Goal: Transaction & Acquisition: Purchase product/service

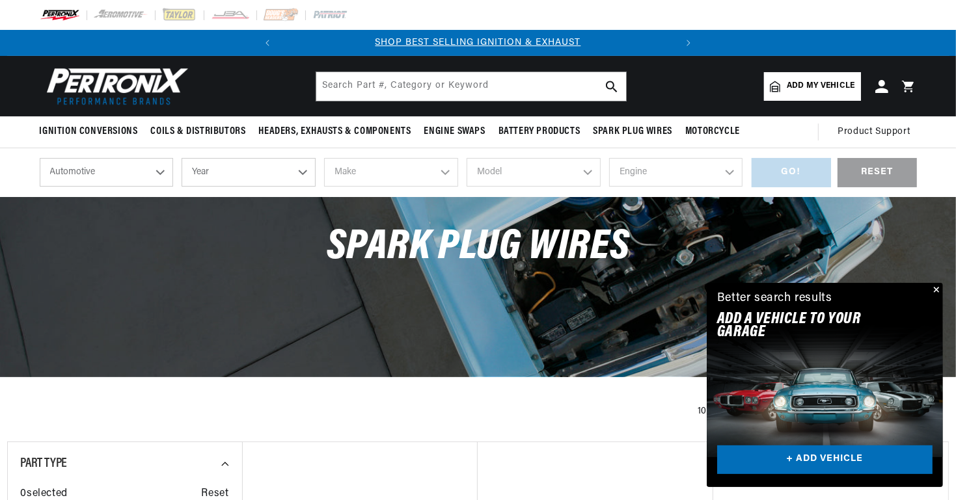
scroll to position [0, 414]
click at [308, 171] on select "Year [DATE] 2025 2024 2023 2022 2021 2020 2019 2018 2017 2016 2015 2014 2013 20…" at bounding box center [249, 172] width 134 height 29
select select "1969"
click at [182, 158] on select "Year [DATE] 2025 2024 2023 2022 2021 2020 2019 2018 2017 2016 2015 2014 2013 20…" at bounding box center [249, 172] width 134 height 29
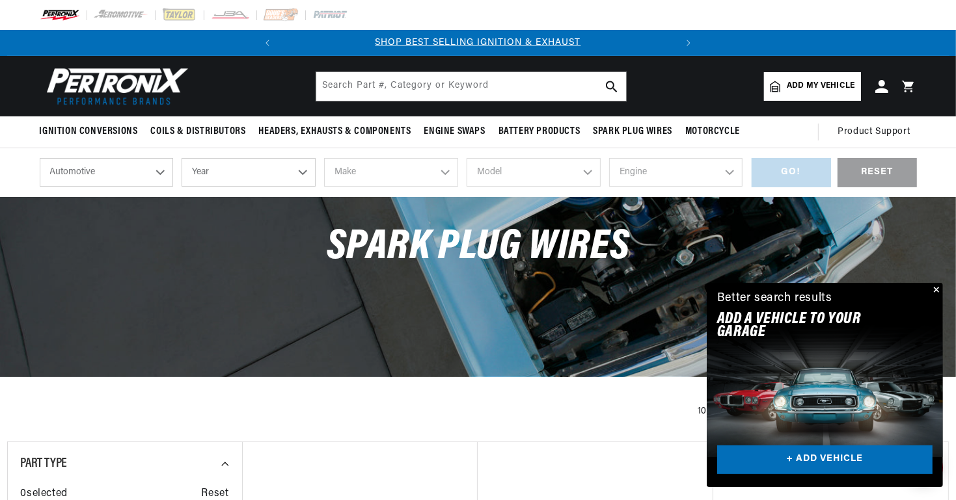
select select "1969"
click at [445, 173] on select "Make Alfa Romeo American Motors Aston [PERSON_NAME][GEOGRAPHIC_DATA] [PERSON_NA…" at bounding box center [391, 172] width 134 height 29
select select "Ford"
click at [324, 158] on select "Make Alfa Romeo American Motors Aston [PERSON_NAME][GEOGRAPHIC_DATA] [PERSON_NA…" at bounding box center [391, 172] width 134 height 29
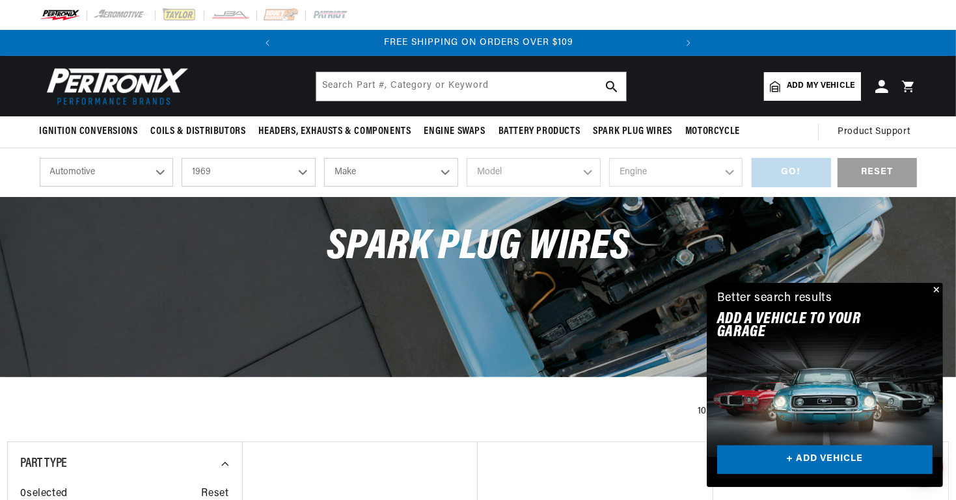
select select "Ford"
click at [561, 176] on select "Model Bronco Country Sedan Country Squire Custom Custom 500 E-100 Econoline E-2…" at bounding box center [533, 172] width 134 height 29
select select "[GEOGRAPHIC_DATA]"
click at [466, 158] on select "Model Bronco Country Sedan Country Squire Custom Custom 500 E-100 Econoline E-2…" at bounding box center [533, 172] width 134 height 29
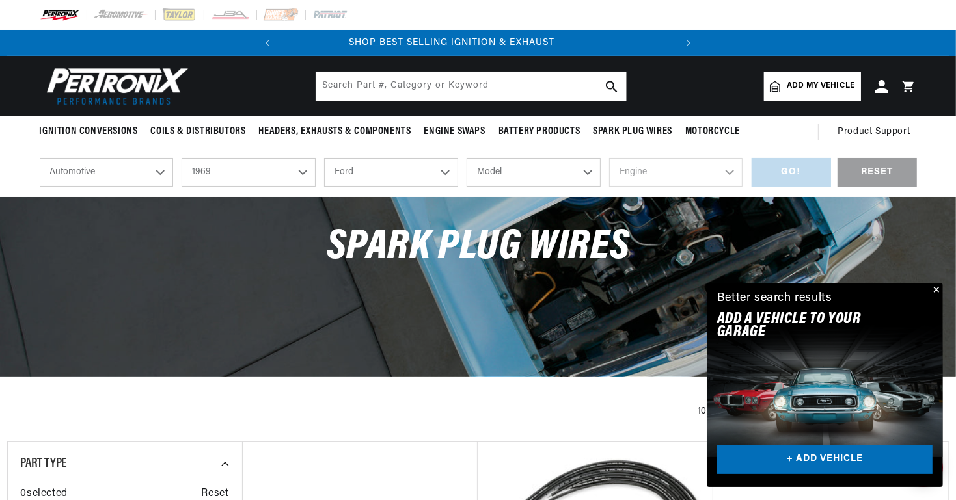
scroll to position [0, 0]
select select "[GEOGRAPHIC_DATA]"
click at [645, 167] on select "Engine 6.6L 7.5L 200cid / 3.3L 250cid / 4.1L 302cid / 5.0L 351cid / 5.8L 351W 3…" at bounding box center [676, 172] width 134 height 29
select select "428cid-7.0L"
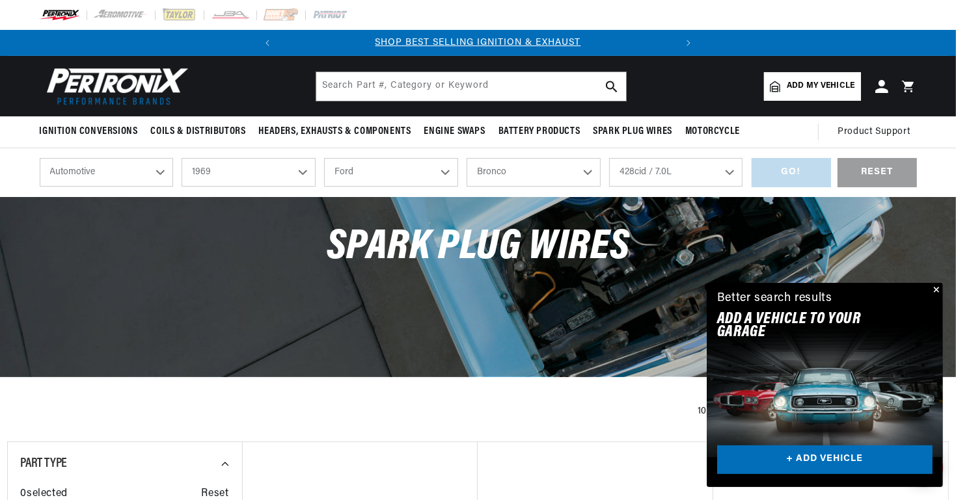
click at [609, 158] on select "Engine 6.6L 7.5L 200cid / 3.3L 250cid / 4.1L 302cid / 5.0L 351cid / 5.8L 351W 3…" at bounding box center [676, 172] width 134 height 29
select select "428cid-7.0L"
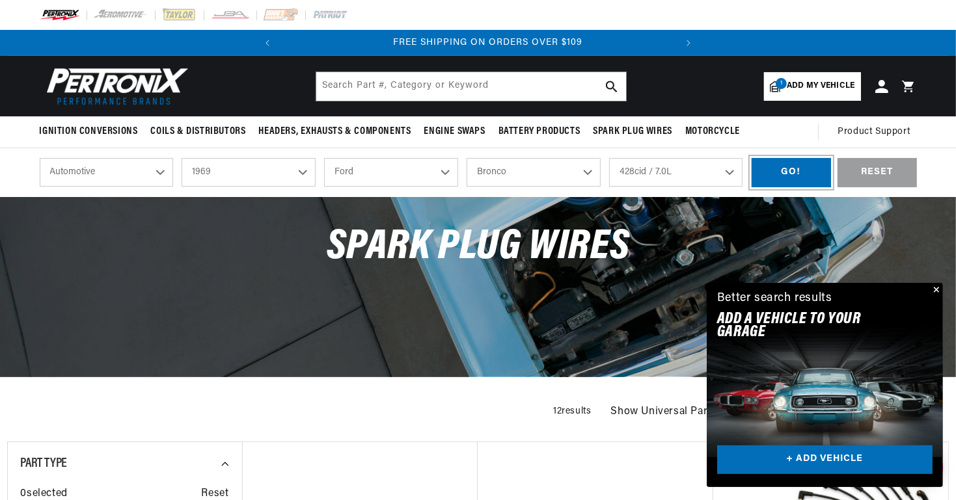
scroll to position [0, 394]
click at [788, 174] on div "GO!" at bounding box center [790, 172] width 79 height 29
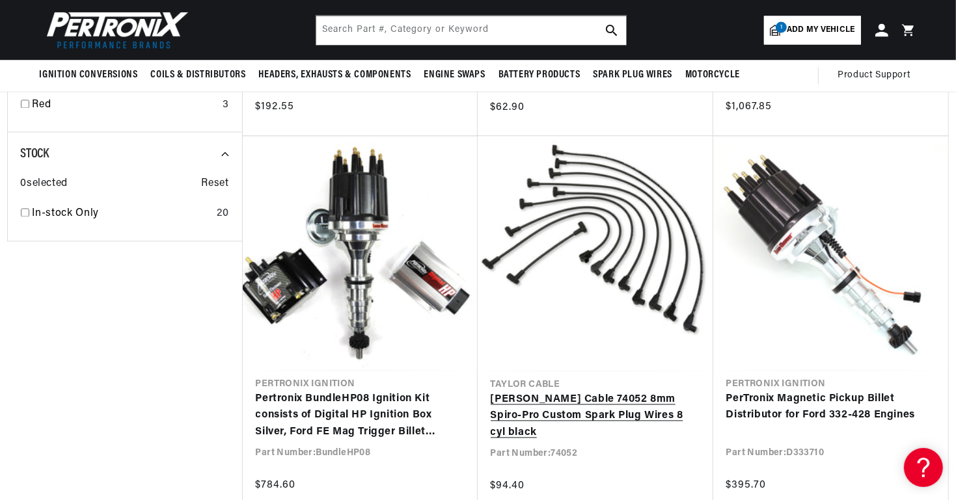
scroll to position [0, 394]
